Goal: Transaction & Acquisition: Purchase product/service

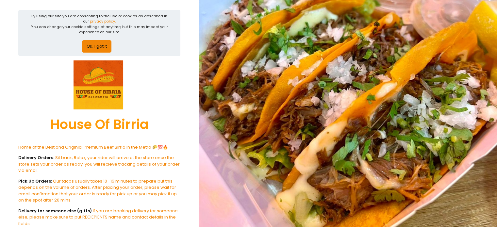
click at [98, 47] on button "Ok, I got it" at bounding box center [96, 46] width 29 height 12
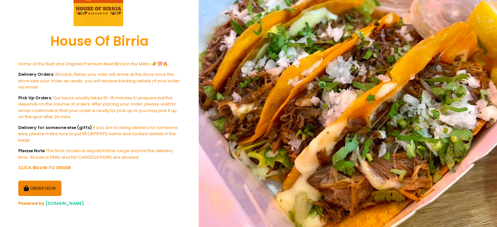
scroll to position [35, 0]
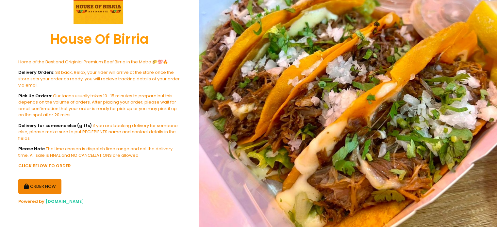
click at [48, 179] on button "ORDER NOW" at bounding box center [39, 187] width 43 height 16
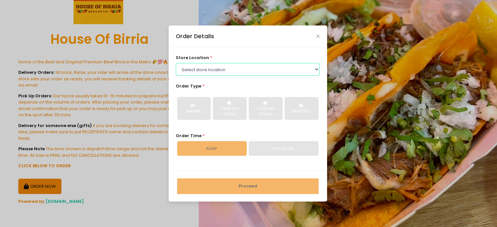
click at [212, 70] on select "Select store location House Of [GEOGRAPHIC_DATA]-[GEOGRAPHIC_DATA]-[GEOGRAPHIC_…" at bounding box center [248, 69] width 144 height 12
select select "651d2a329017eed6b8d9a93f"
click at [176, 63] on select "Select store location House Of [GEOGRAPHIC_DATA]-[GEOGRAPHIC_DATA]-[GEOGRAPHIC_…" at bounding box center [248, 69] width 144 height 12
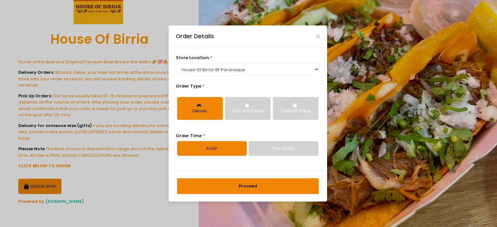
click at [250, 102] on button "Click and Collect" at bounding box center [248, 108] width 46 height 23
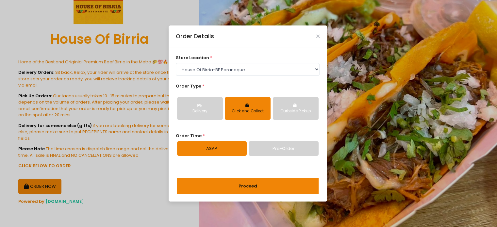
click at [221, 184] on button "Proceed" at bounding box center [247, 186] width 141 height 16
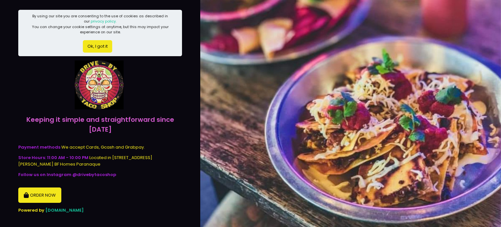
click at [50, 187] on button "ORDER NOW" at bounding box center [39, 195] width 43 height 16
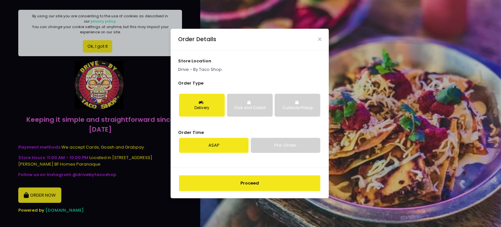
click at [251, 98] on button "Click and Collect" at bounding box center [250, 105] width 46 height 23
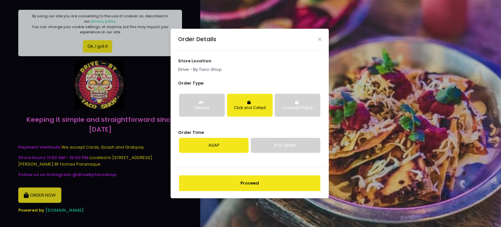
click at [266, 179] on button "Proceed" at bounding box center [249, 183] width 141 height 16
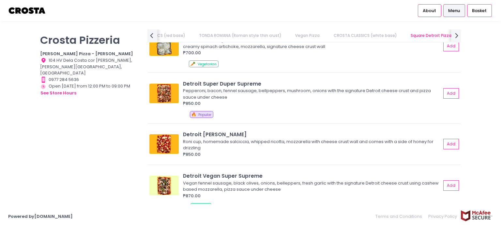
scroll to position [777, 0]
